Goal: Transaction & Acquisition: Purchase product/service

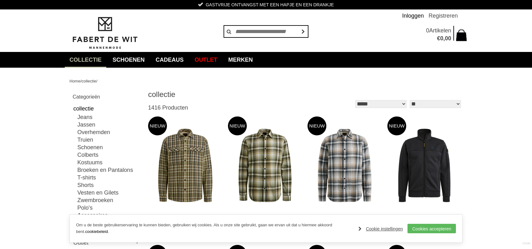
click at [415, 15] on link "Inloggen" at bounding box center [413, 15] width 22 height 13
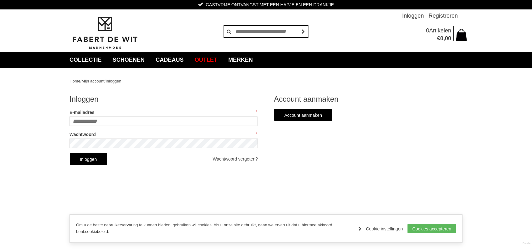
click at [119, 119] on input "E-mailadres" at bounding box center [163, 120] width 188 height 9
type input "*"
type input "**********"
click at [247, 158] on link "Wachtwoord vergeten?" at bounding box center [235, 159] width 45 height 13
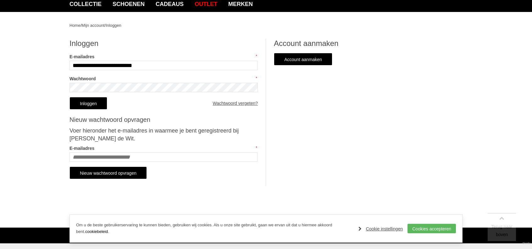
scroll to position [63, 0]
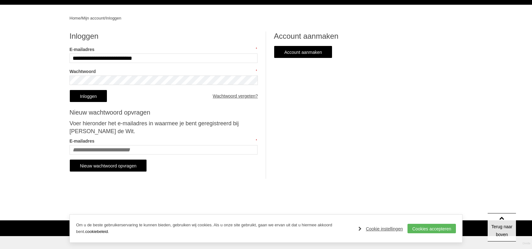
click at [121, 147] on input "E-mailadres" at bounding box center [163, 149] width 188 height 9
type input "**********"
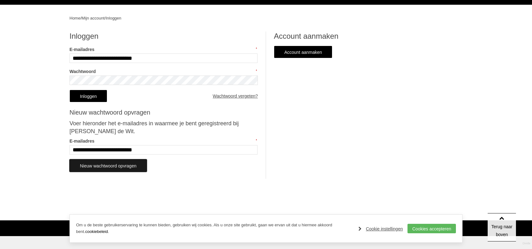
click at [125, 166] on link "Nieuw wachtwoord opvragen" at bounding box center [107, 165] width 77 height 13
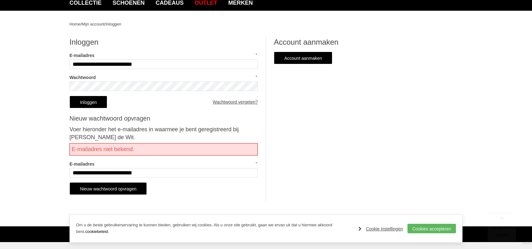
scroll to position [63, 0]
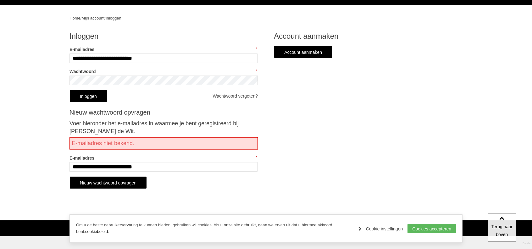
click at [83, 166] on input "**********" at bounding box center [163, 166] width 188 height 9
click at [118, 167] on input "**********" at bounding box center [163, 166] width 188 height 9
type input "**********"
click at [119, 181] on link "Nieuw wachtwoord opvragen" at bounding box center [107, 182] width 77 height 13
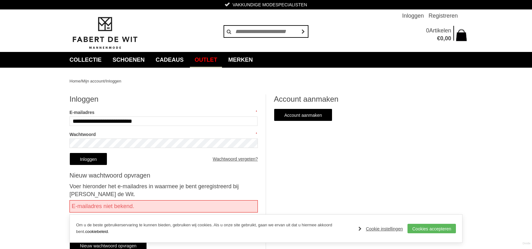
click at [217, 58] on link "Outlet" at bounding box center [206, 60] width 32 height 16
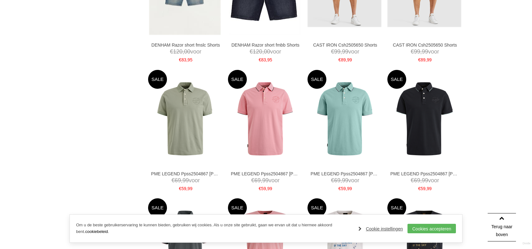
scroll to position [849, 0]
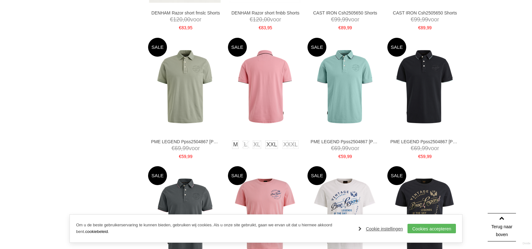
click at [280, 101] on img at bounding box center [265, 87] width 74 height 74
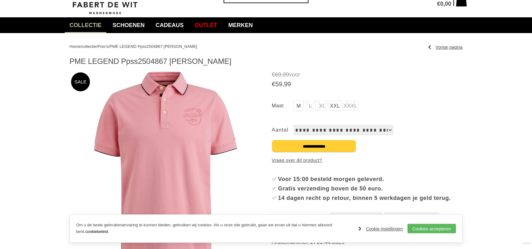
scroll to position [63, 0]
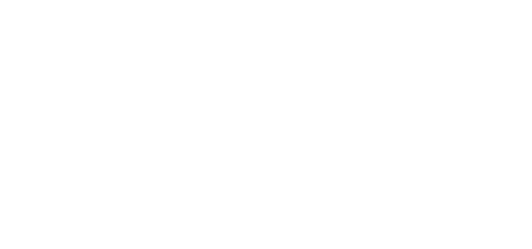
scroll to position [894, 0]
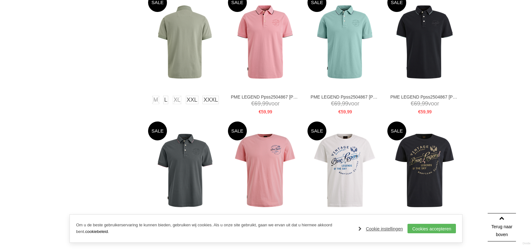
click at [187, 51] on img at bounding box center [185, 42] width 74 height 74
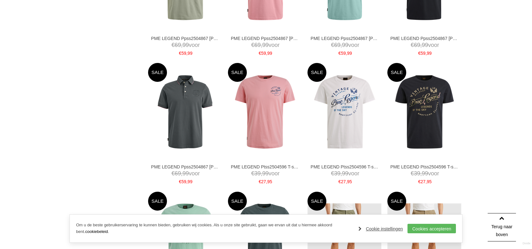
scroll to position [957, 0]
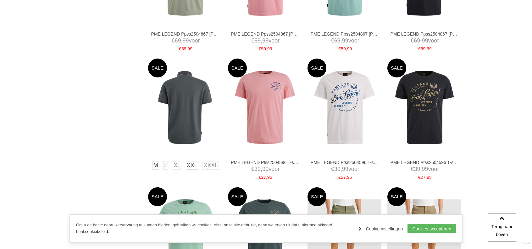
click at [187, 125] on img at bounding box center [185, 107] width 74 height 74
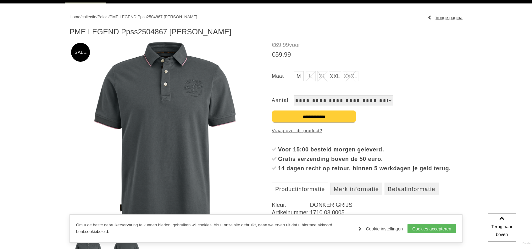
scroll to position [63, 0]
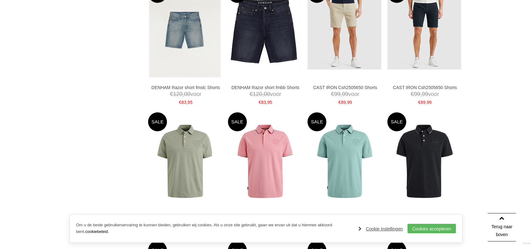
scroll to position [799, 0]
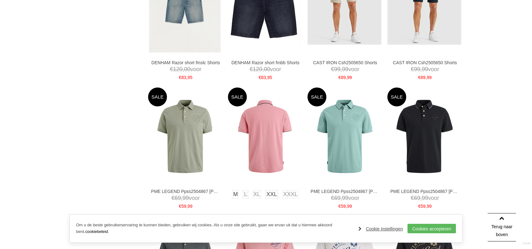
click at [263, 157] on img at bounding box center [265, 136] width 74 height 74
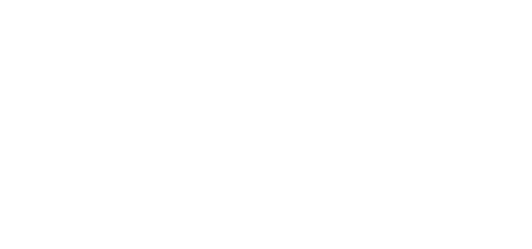
scroll to position [844, 0]
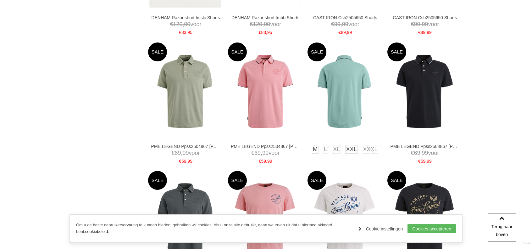
click at [352, 110] on img at bounding box center [345, 91] width 74 height 74
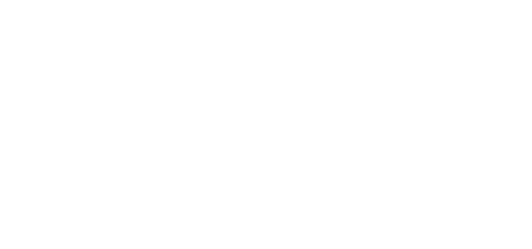
scroll to position [889, 0]
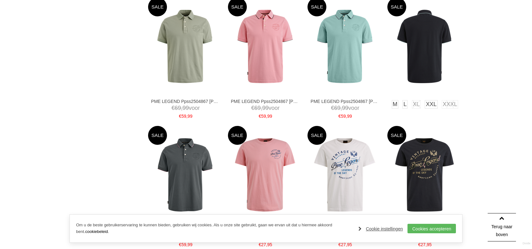
click at [435, 52] on img at bounding box center [424, 46] width 74 height 74
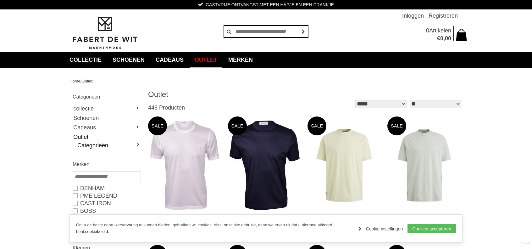
click at [138, 144] on link "Categorieën" at bounding box center [108, 146] width 63 height 8
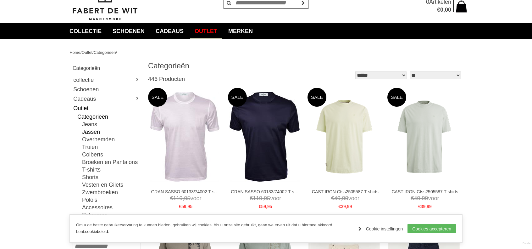
scroll to position [31, 0]
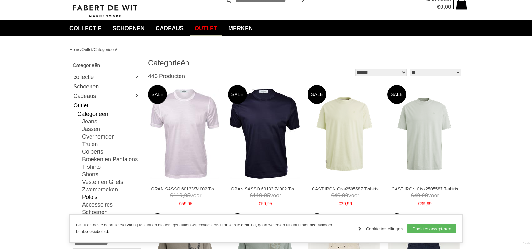
click at [91, 196] on link "Polo's" at bounding box center [111, 197] width 58 height 8
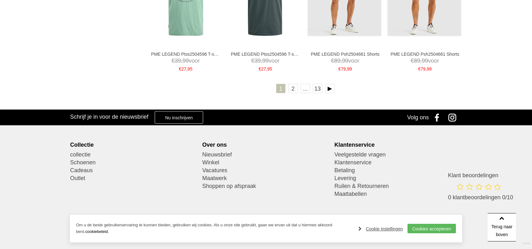
scroll to position [1195, 0]
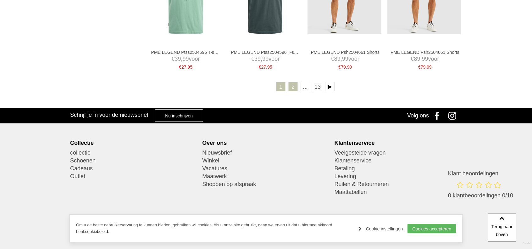
click at [292, 88] on link "2" at bounding box center [292, 86] width 9 height 9
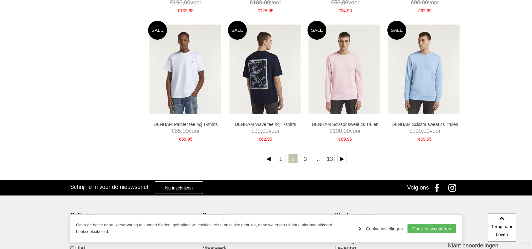
scroll to position [1132, 0]
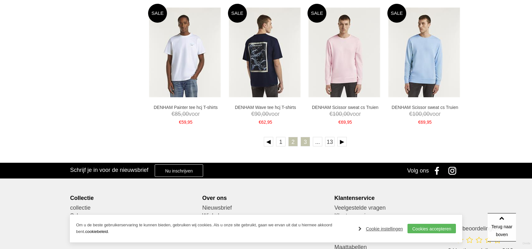
click at [307, 144] on link "3" at bounding box center [305, 141] width 9 height 9
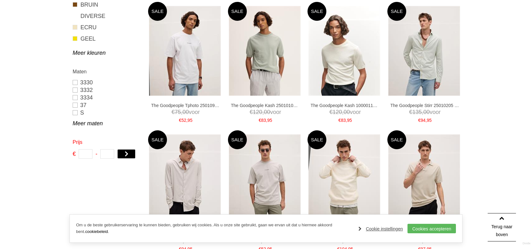
scroll to position [377, 0]
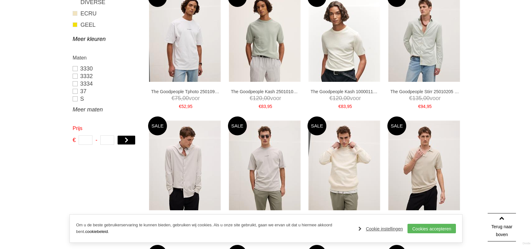
click at [86, 110] on link "Meer maten" at bounding box center [107, 110] width 68 height 8
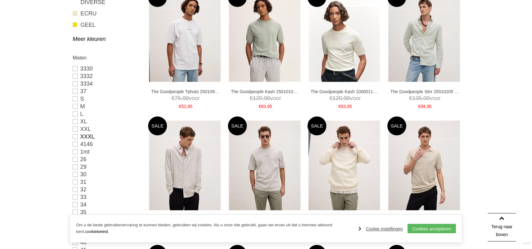
click at [75, 136] on link "XXXL" at bounding box center [107, 137] width 68 height 8
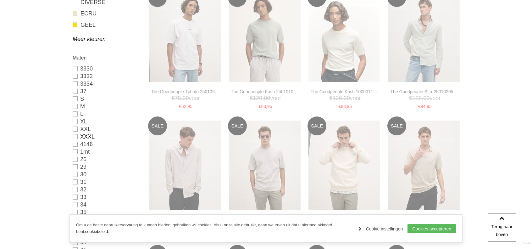
type input "**"
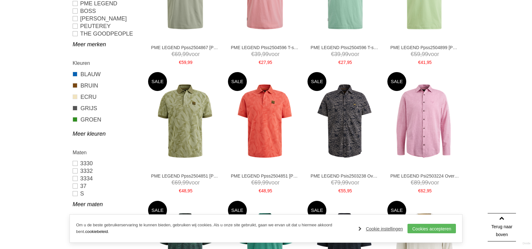
scroll to position [211, 0]
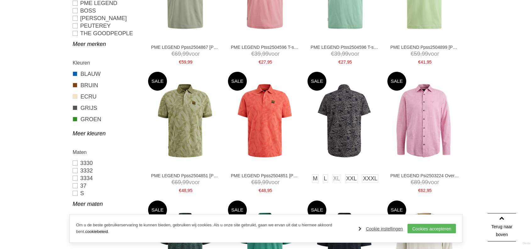
click at [346, 114] on img at bounding box center [345, 121] width 74 height 74
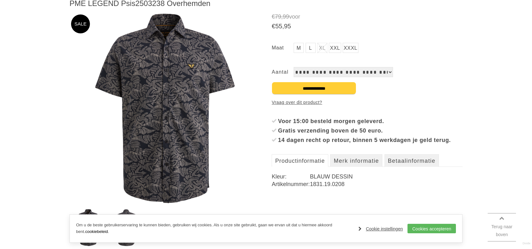
scroll to position [94, 0]
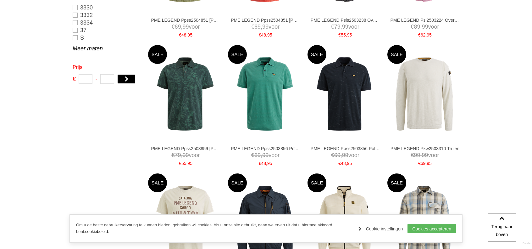
scroll to position [369, 0]
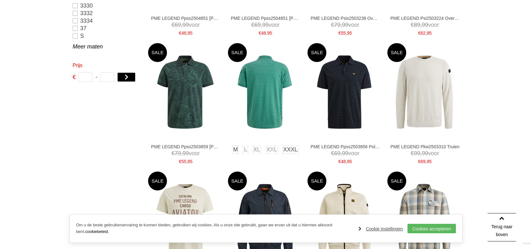
click at [268, 102] on img at bounding box center [265, 92] width 74 height 74
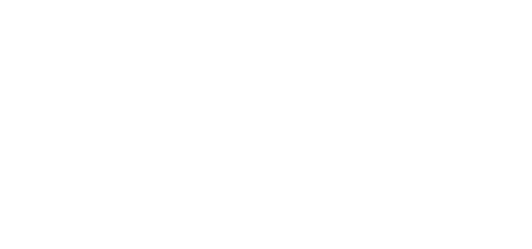
scroll to position [369, 0]
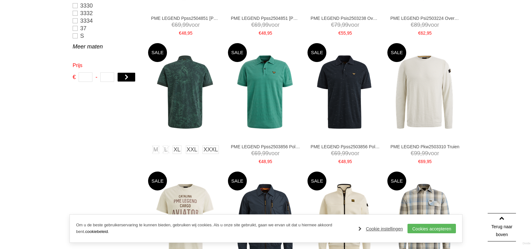
click at [186, 100] on img at bounding box center [185, 92] width 74 height 74
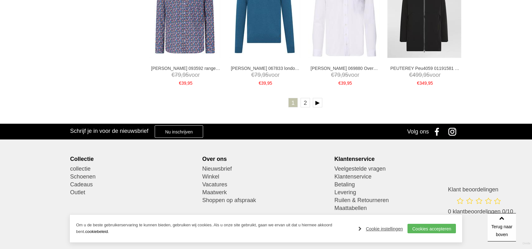
scroll to position [1218, 0]
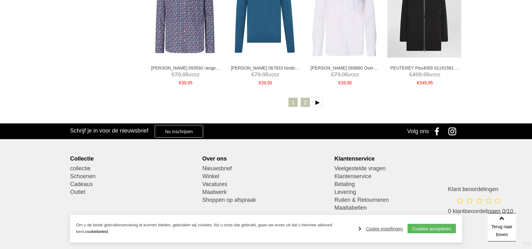
click at [304, 105] on link "2" at bounding box center [305, 101] width 9 height 9
